Goal: Information Seeking & Learning: Learn about a topic

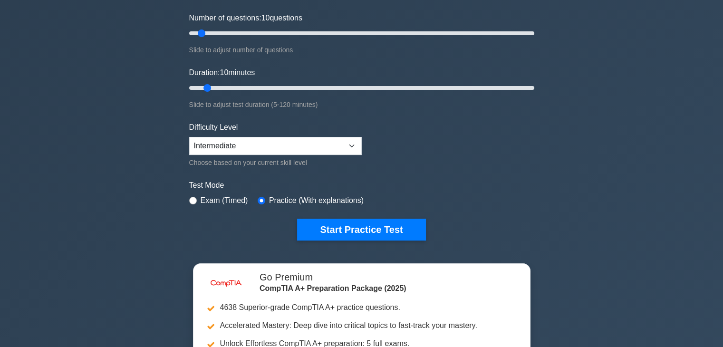
scroll to position [117, 0]
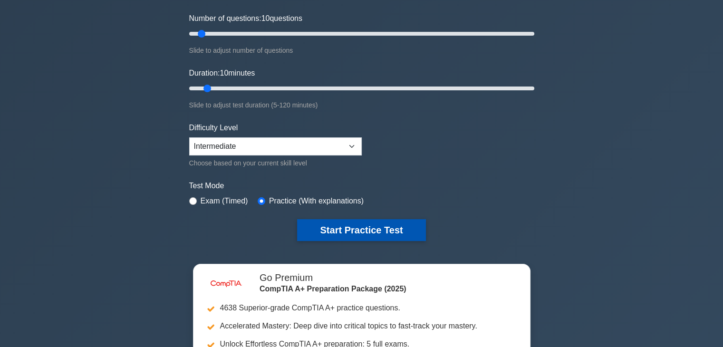
click at [338, 228] on button "Start Practice Test" at bounding box center [361, 230] width 128 height 22
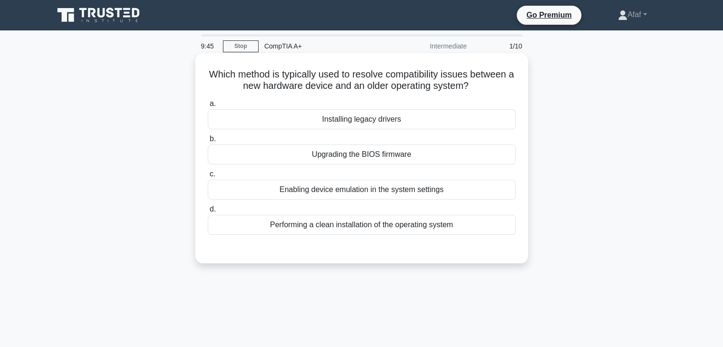
click at [374, 122] on div "Installing legacy drivers" at bounding box center [362, 119] width 308 height 20
click at [208, 107] on input "a. Installing legacy drivers" at bounding box center [208, 104] width 0 height 6
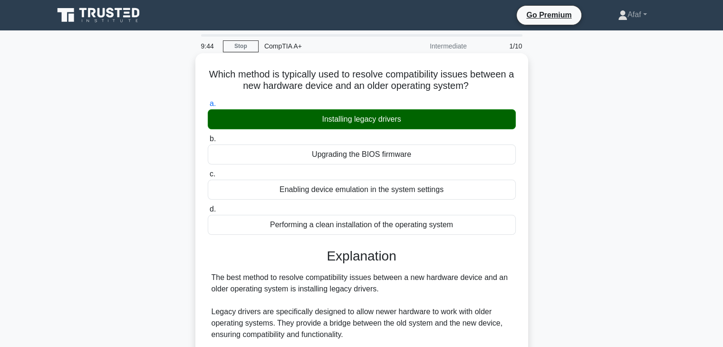
scroll to position [214, 0]
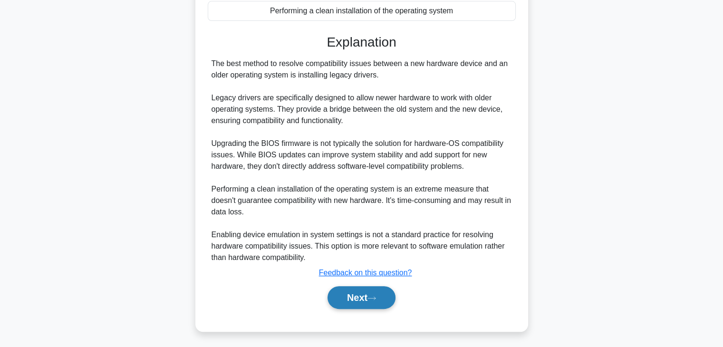
click at [373, 289] on button "Next" at bounding box center [361, 297] width 68 height 23
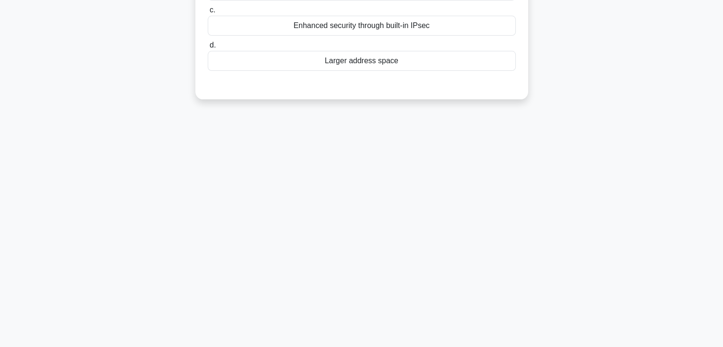
scroll to position [0, 0]
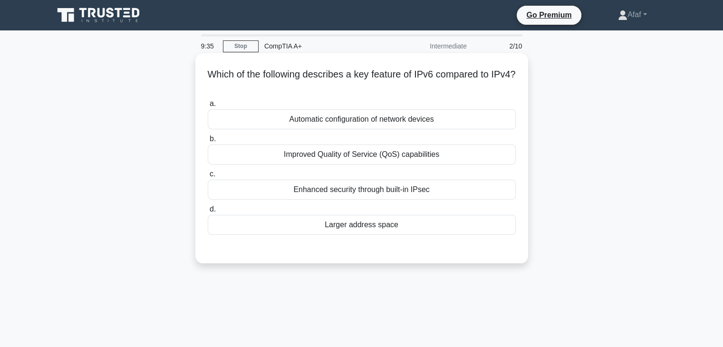
click at [382, 235] on div "a. Automatic configuration of network devices b. Improved Quality of Service (Q…" at bounding box center [361, 166] width 319 height 141
click at [384, 226] on div "Larger address space" at bounding box center [362, 225] width 308 height 20
click at [208, 212] on input "d. Larger address space" at bounding box center [208, 209] width 0 height 6
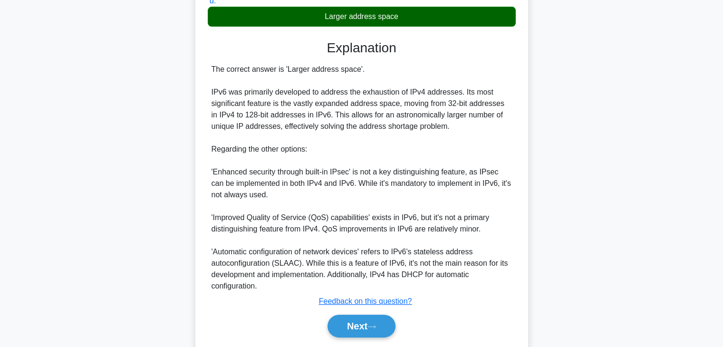
scroll to position [209, 0]
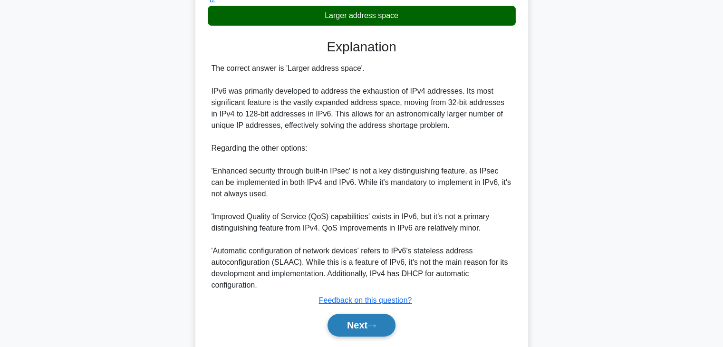
click at [365, 323] on button "Next" at bounding box center [361, 325] width 68 height 23
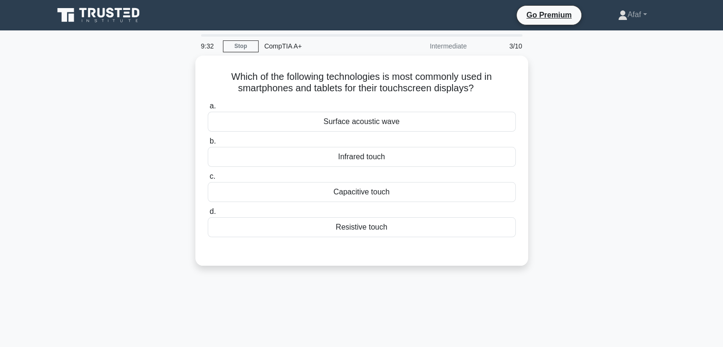
scroll to position [0, 0]
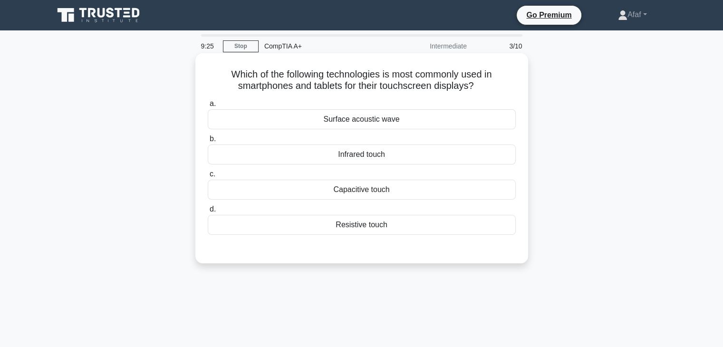
click at [379, 192] on div "Capacitive touch" at bounding box center [362, 190] width 308 height 20
click at [208, 177] on input "c. Capacitive touch" at bounding box center [208, 174] width 0 height 6
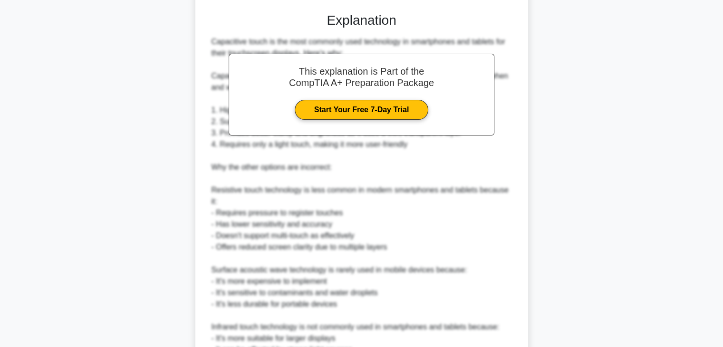
scroll to position [358, 0]
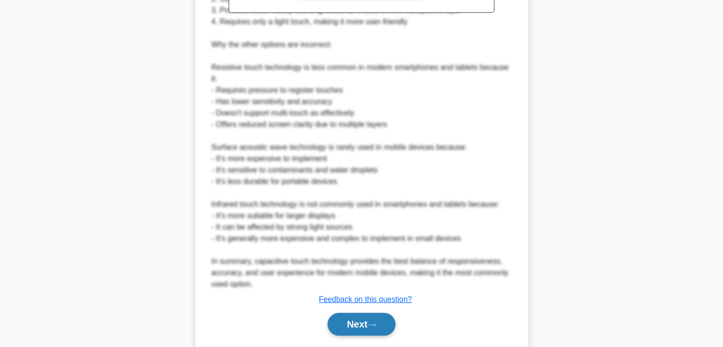
click at [346, 316] on button "Next" at bounding box center [361, 324] width 68 height 23
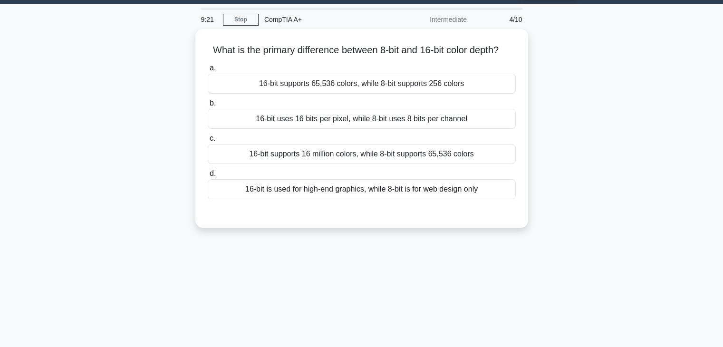
scroll to position [23, 0]
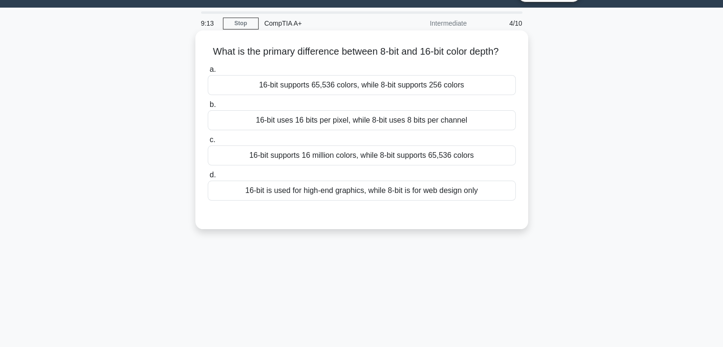
click at [367, 54] on h5 "What is the primary difference between 8-bit and 16-bit color depth? .spinner_0…" at bounding box center [362, 52] width 310 height 12
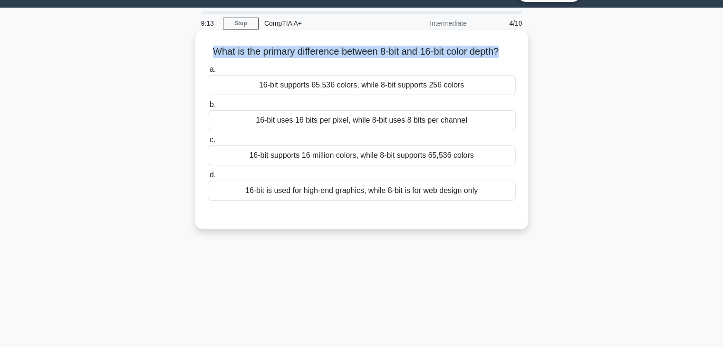
click at [367, 54] on h5 "What is the primary difference between 8-bit and 16-bit color depth? .spinner_0…" at bounding box center [362, 52] width 310 height 12
copy div "What is the primary difference between 8-bit and 16-bit color depth? .spinner_0…"
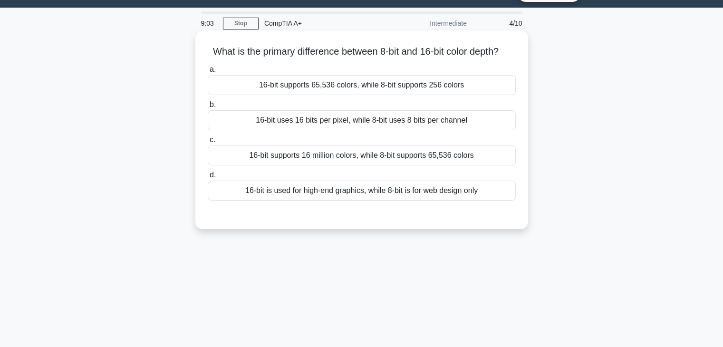
click at [322, 95] on div "16-bit supports 65,536 colors, while 8-bit supports 256 colors" at bounding box center [362, 85] width 308 height 20
click at [208, 73] on input "a. 16-bit supports 65,536 colors, while 8-bit supports 256 colors" at bounding box center [208, 70] width 0 height 6
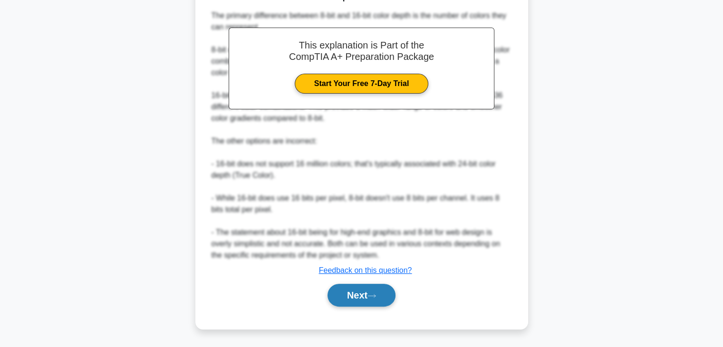
click at [383, 296] on button "Next" at bounding box center [361, 295] width 68 height 23
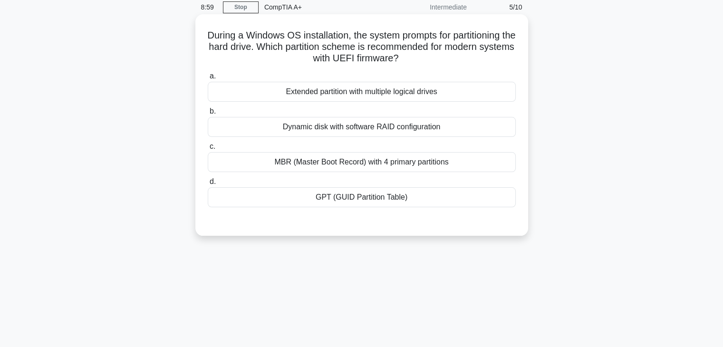
scroll to position [38, 0]
click at [420, 197] on div "GPT (GUID Partition Table)" at bounding box center [362, 198] width 308 height 20
click at [208, 185] on input "d. GPT (GUID Partition Table)" at bounding box center [208, 182] width 0 height 6
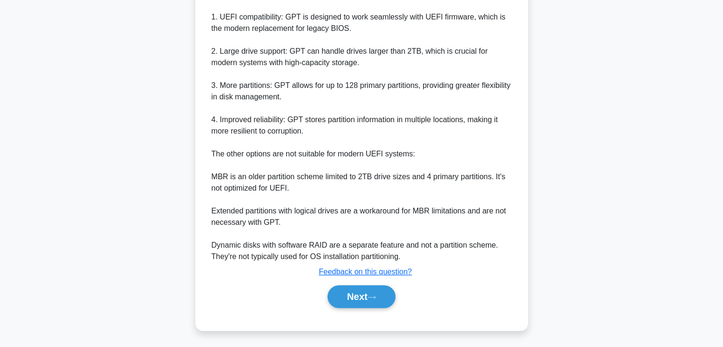
scroll to position [306, 0]
click at [372, 291] on button "Next" at bounding box center [361, 297] width 68 height 23
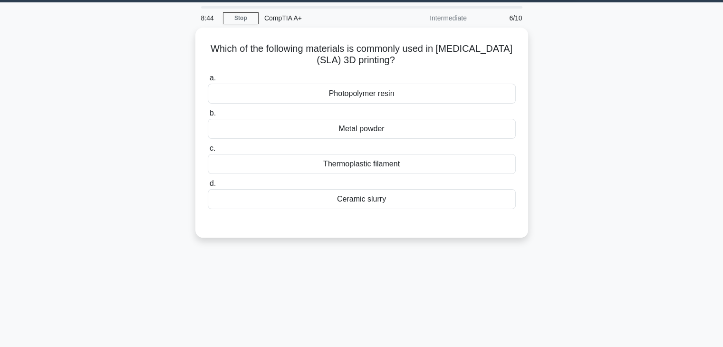
scroll to position [0, 0]
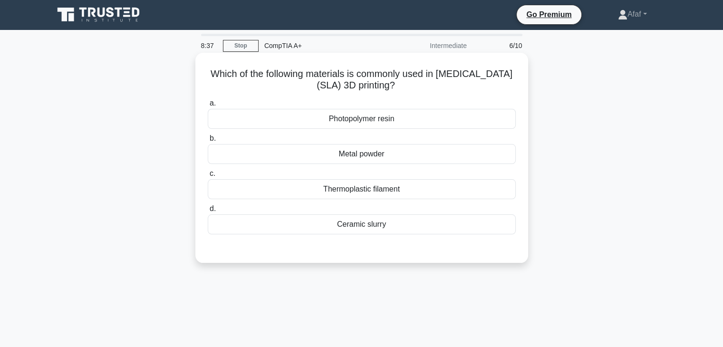
click at [395, 195] on div "Thermoplastic filament" at bounding box center [362, 189] width 308 height 20
click at [208, 177] on input "c. Thermoplastic filament" at bounding box center [208, 174] width 0 height 6
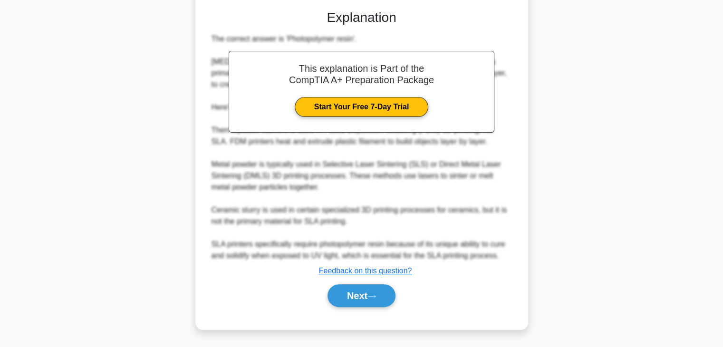
scroll to position [239, 0]
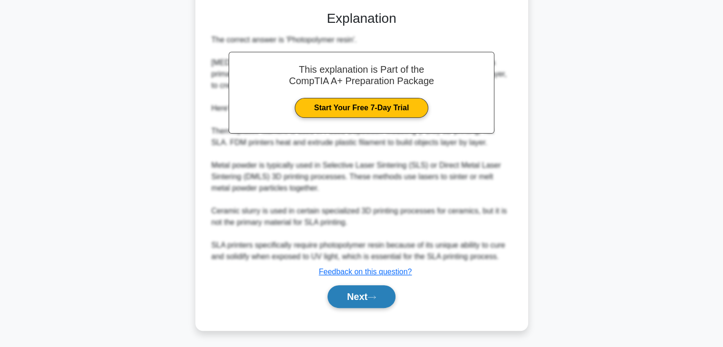
click at [361, 297] on button "Next" at bounding box center [361, 296] width 68 height 23
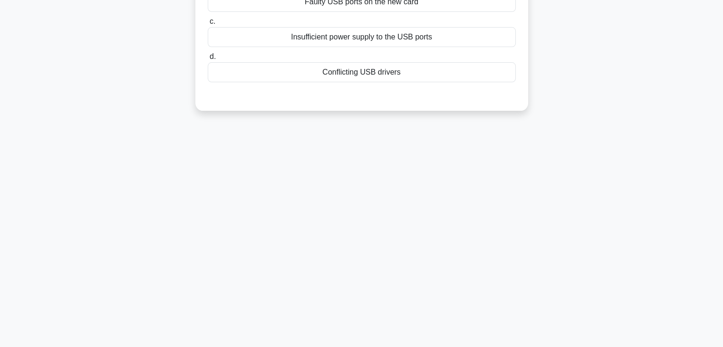
scroll to position [0, 0]
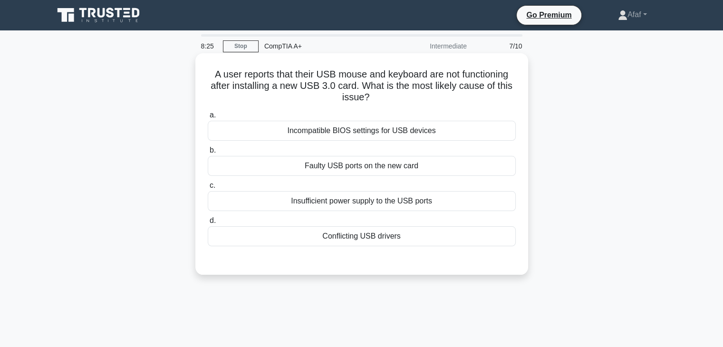
click at [403, 202] on div "Insufficient power supply to the USB ports" at bounding box center [362, 201] width 308 height 20
click at [208, 189] on input "c. Insufficient power supply to the USB ports" at bounding box center [208, 185] width 0 height 6
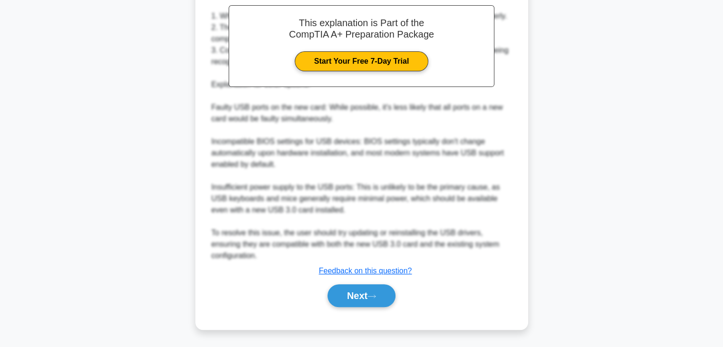
scroll to position [295, 0]
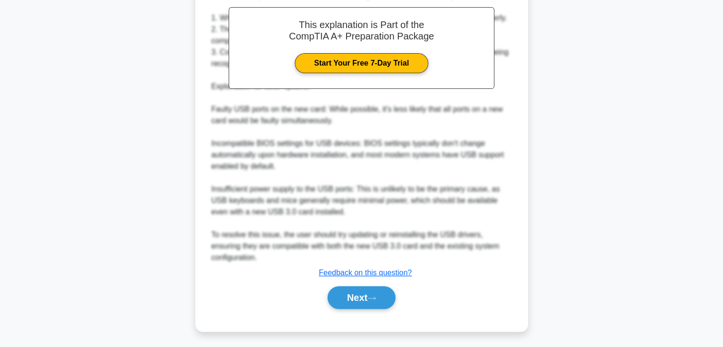
click at [357, 310] on div "Next" at bounding box center [362, 297] width 308 height 30
click at [357, 298] on button "Next" at bounding box center [361, 297] width 68 height 23
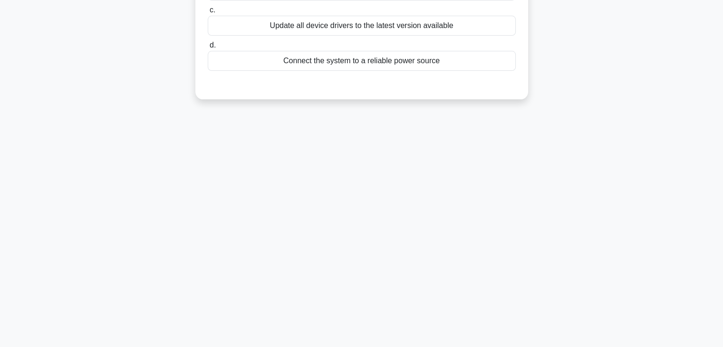
scroll to position [0, 0]
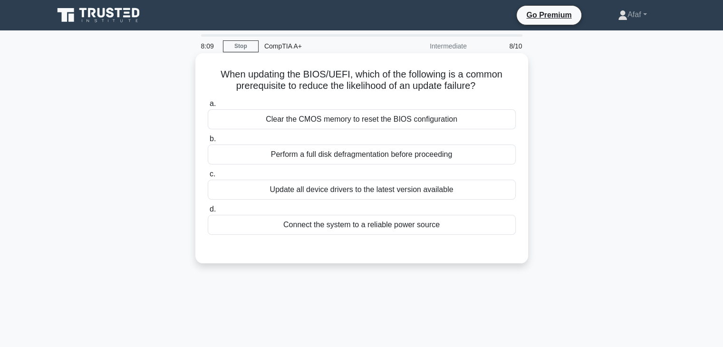
click at [381, 197] on div "Update all device drivers to the latest version available" at bounding box center [362, 190] width 308 height 20
click at [208, 177] on input "c. Update all device drivers to the latest version available" at bounding box center [208, 174] width 0 height 6
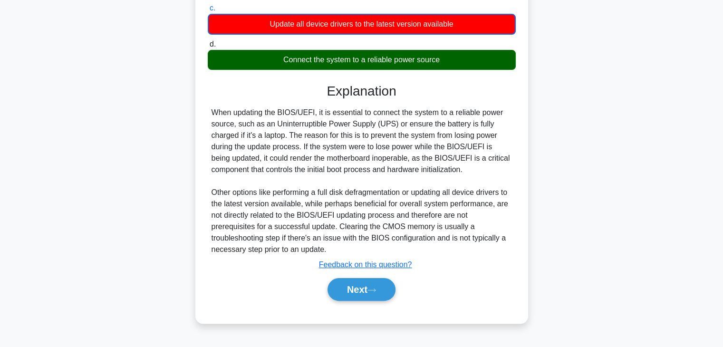
scroll to position [166, 0]
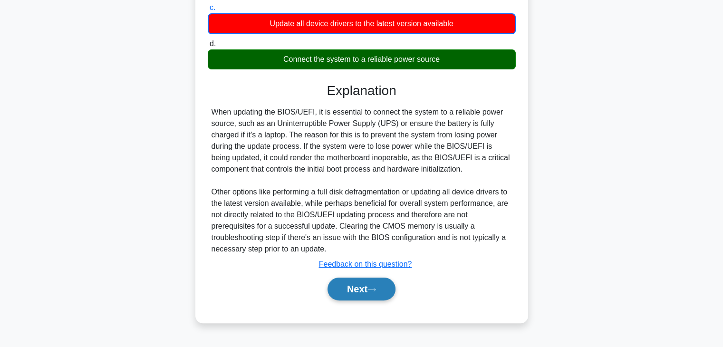
click at [365, 282] on button "Next" at bounding box center [361, 289] width 68 height 23
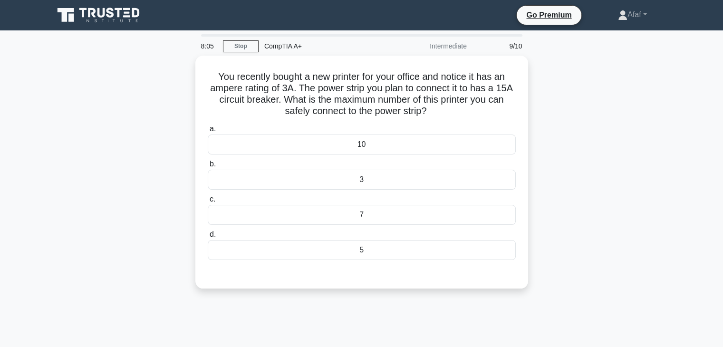
scroll to position [0, 0]
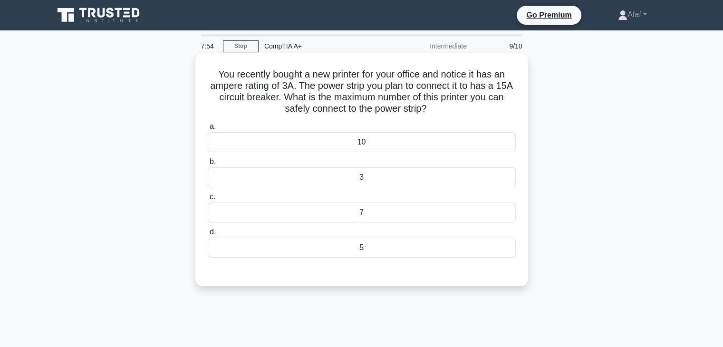
click at [436, 110] on h5 "You recently bought a new printer for your office and notice it has an ampere r…" at bounding box center [362, 91] width 310 height 47
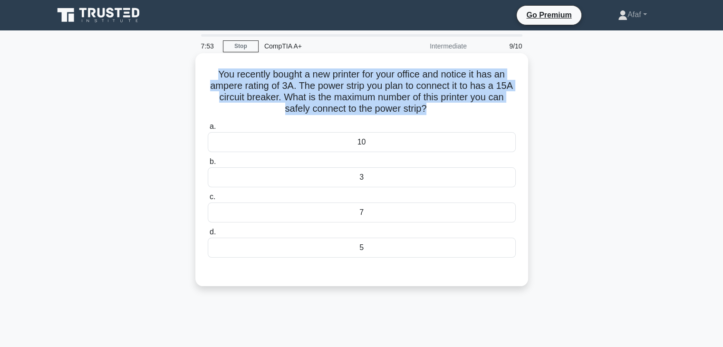
click at [436, 110] on h5 "You recently bought a new printer for your office and notice it has an ampere r…" at bounding box center [362, 91] width 310 height 47
copy div "You recently bought a new printer for your office and notice it has an ampere r…"
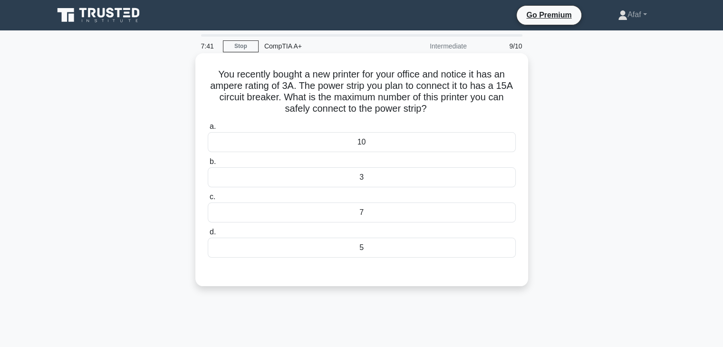
click at [358, 246] on div "5" at bounding box center [362, 248] width 308 height 20
click at [208, 235] on input "d. 5" at bounding box center [208, 232] width 0 height 6
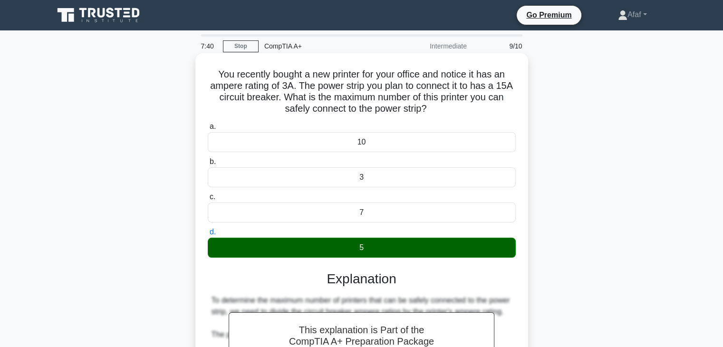
scroll to position [167, 0]
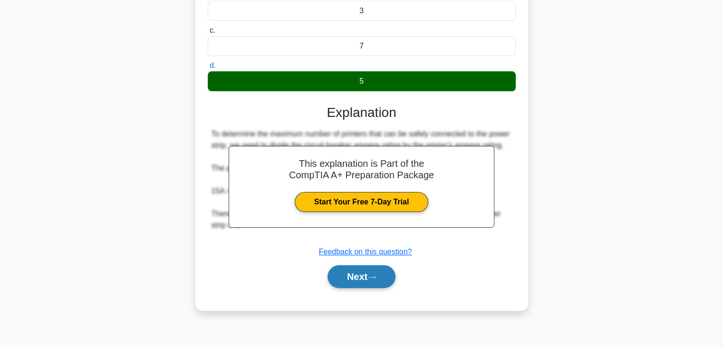
click at [357, 269] on button "Next" at bounding box center [361, 276] width 68 height 23
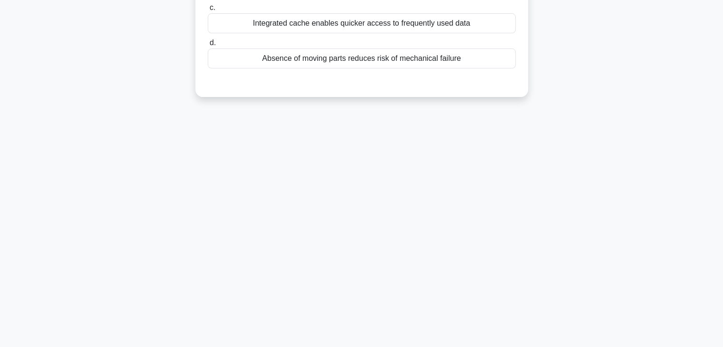
scroll to position [0, 0]
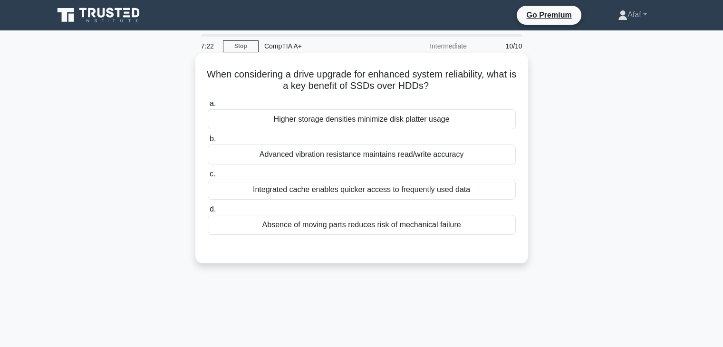
click at [394, 221] on div "Absence of moving parts reduces risk of mechanical failure" at bounding box center [362, 225] width 308 height 20
click at [208, 212] on input "d. Absence of moving parts reduces risk of mechanical failure" at bounding box center [208, 209] width 0 height 6
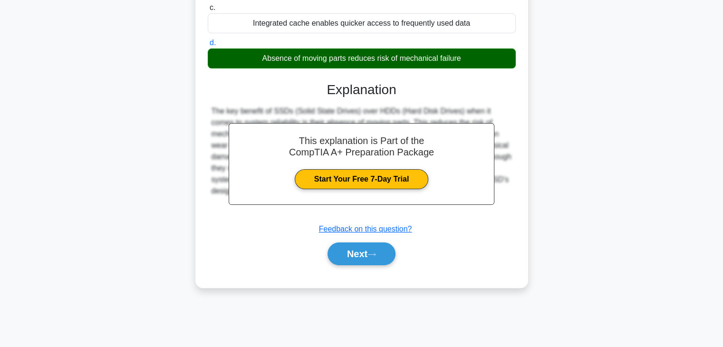
scroll to position [166, 0]
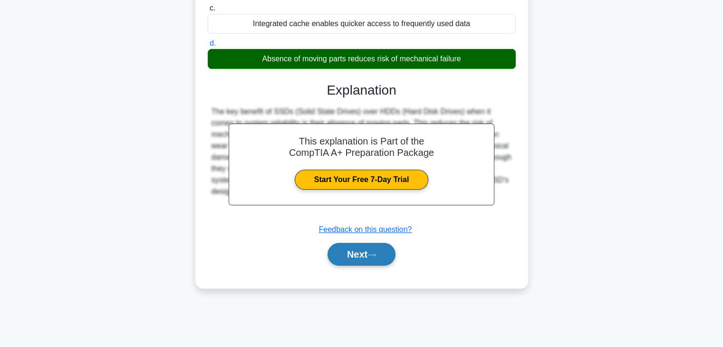
click at [370, 259] on button "Next" at bounding box center [361, 254] width 68 height 23
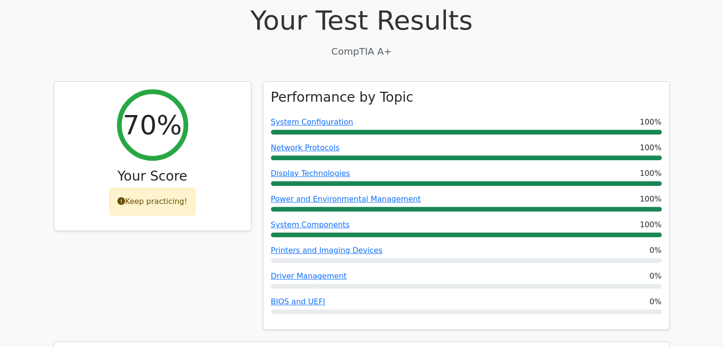
scroll to position [297, 0]
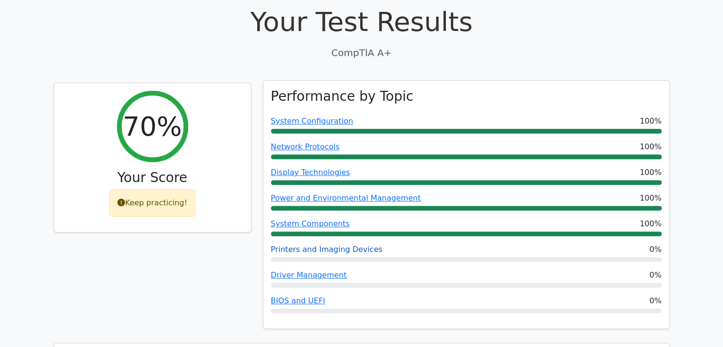
click at [314, 245] on link "Printers and Imaging Devices" at bounding box center [327, 249] width 112 height 9
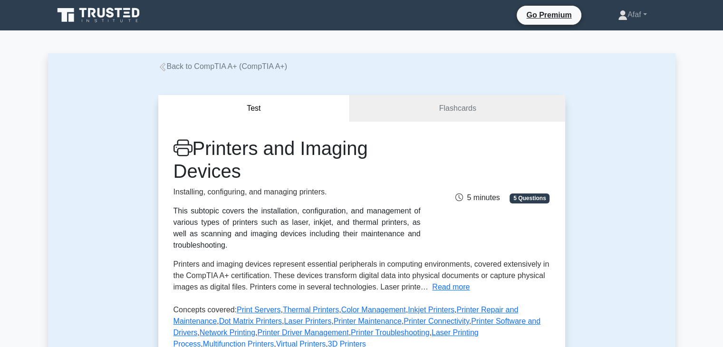
scroll to position [262, 0]
